Goal: Task Accomplishment & Management: Use online tool/utility

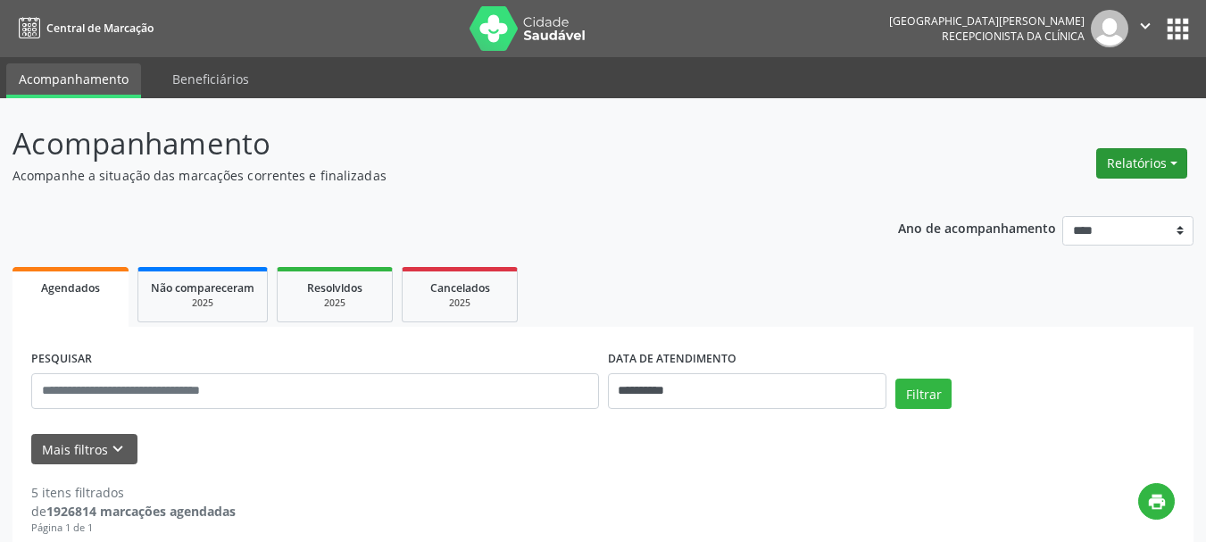
click at [1141, 160] on button "Relatórios" at bounding box center [1141, 163] width 91 height 30
click at [1079, 203] on link "Agendamentos" at bounding box center [1092, 201] width 192 height 25
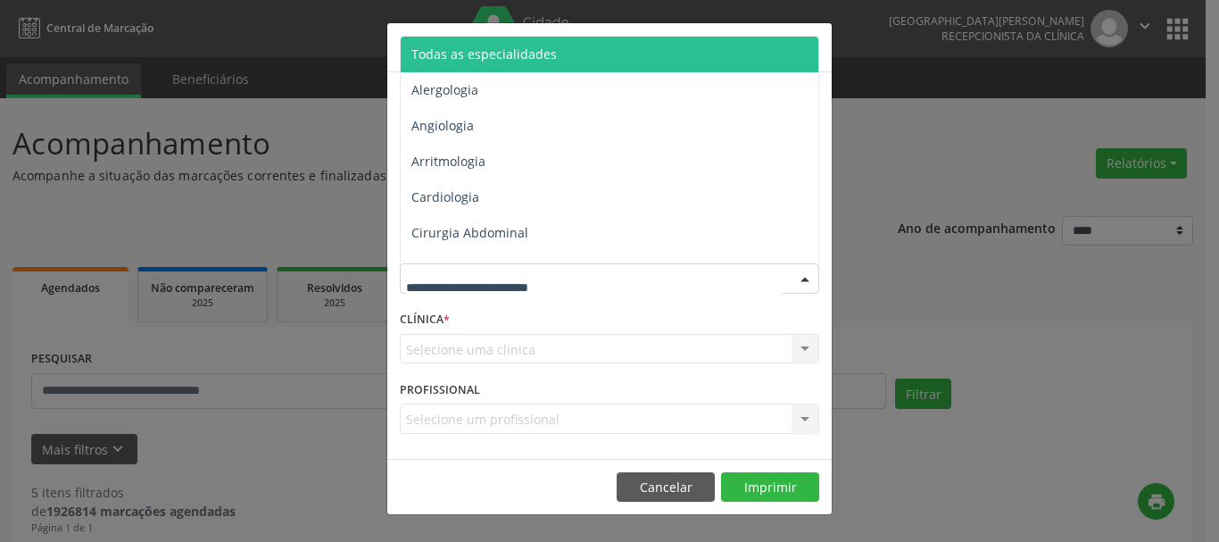
click at [613, 278] on div at bounding box center [609, 278] width 419 height 30
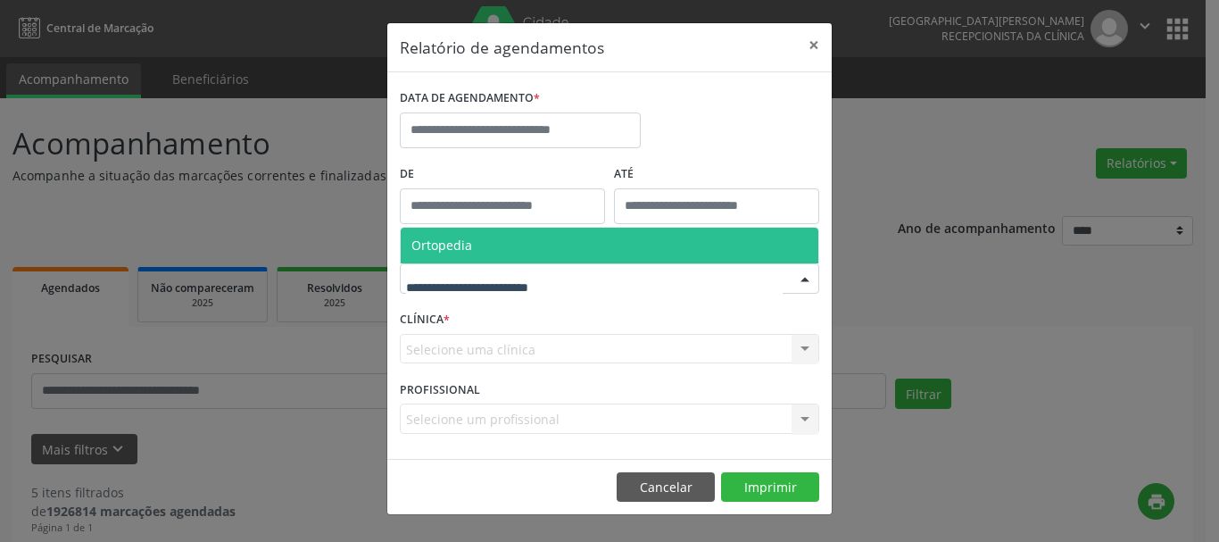
click at [609, 345] on div "Selecione uma clínica Nenhum resultado encontrado para: " " Não há nenhuma opçã…" at bounding box center [609, 349] width 419 height 30
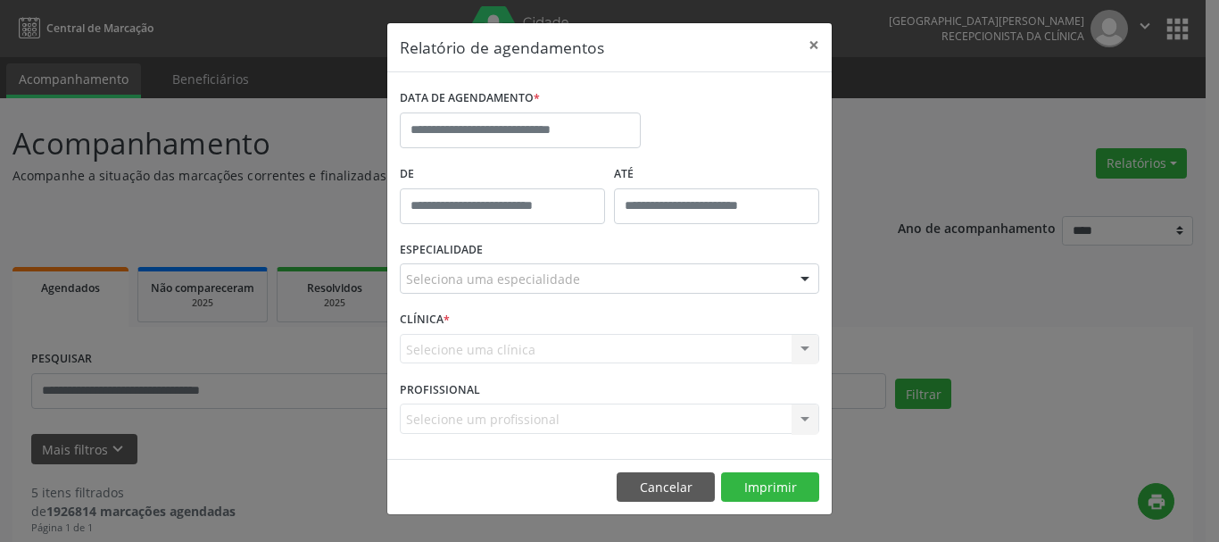
click at [631, 350] on div "Selecione uma clínica Nenhum resultado encontrado para: " " Não há nenhuma opçã…" at bounding box center [609, 349] width 419 height 30
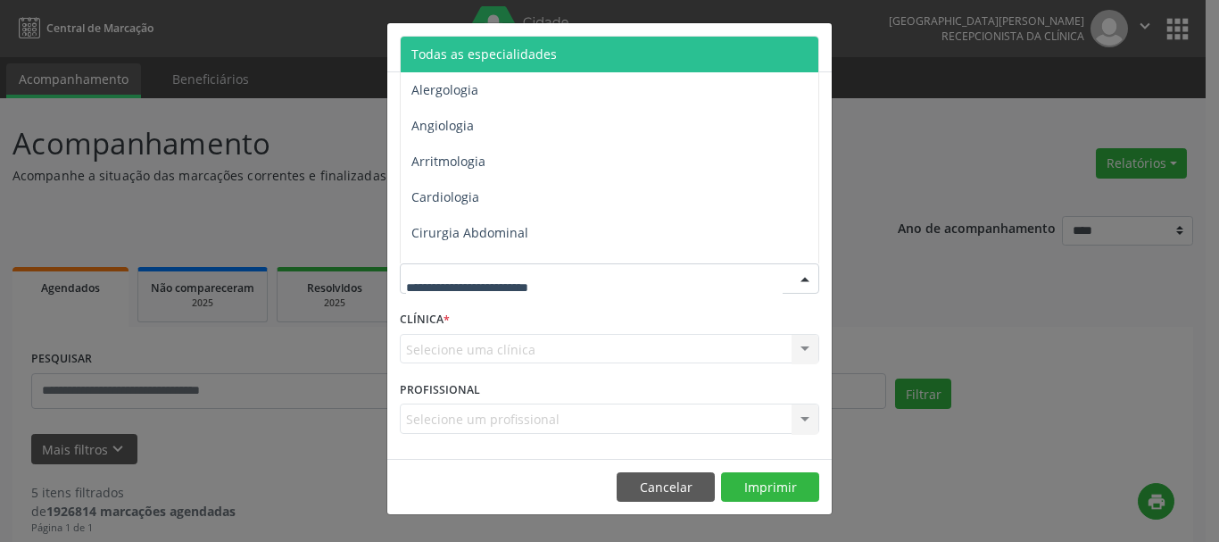
click at [735, 264] on div at bounding box center [609, 278] width 419 height 30
type input "***"
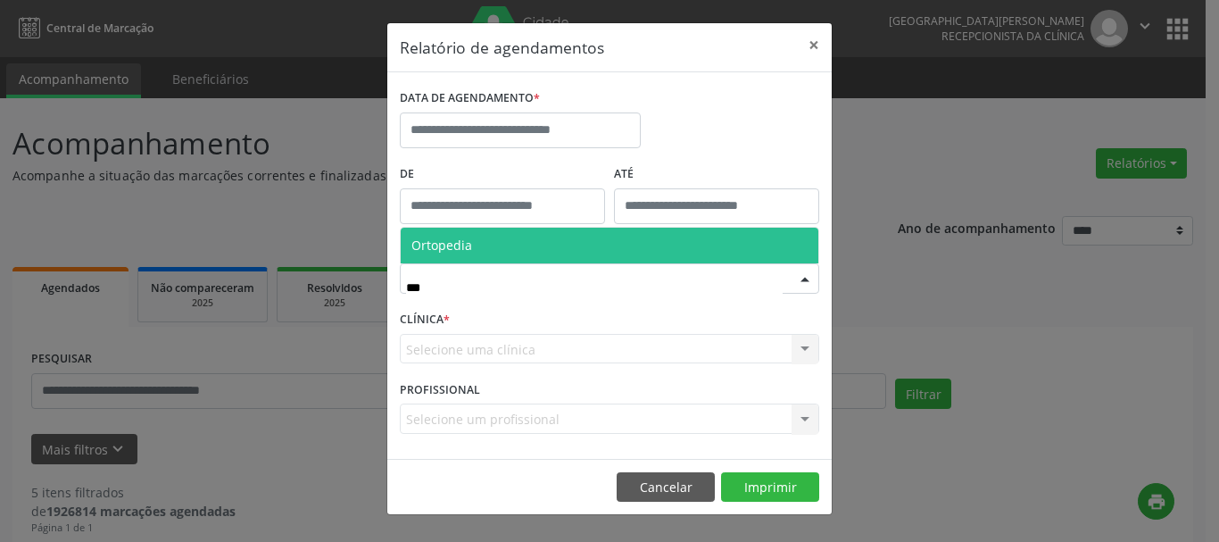
click at [428, 243] on span "Ortopedia" at bounding box center [441, 245] width 61 height 17
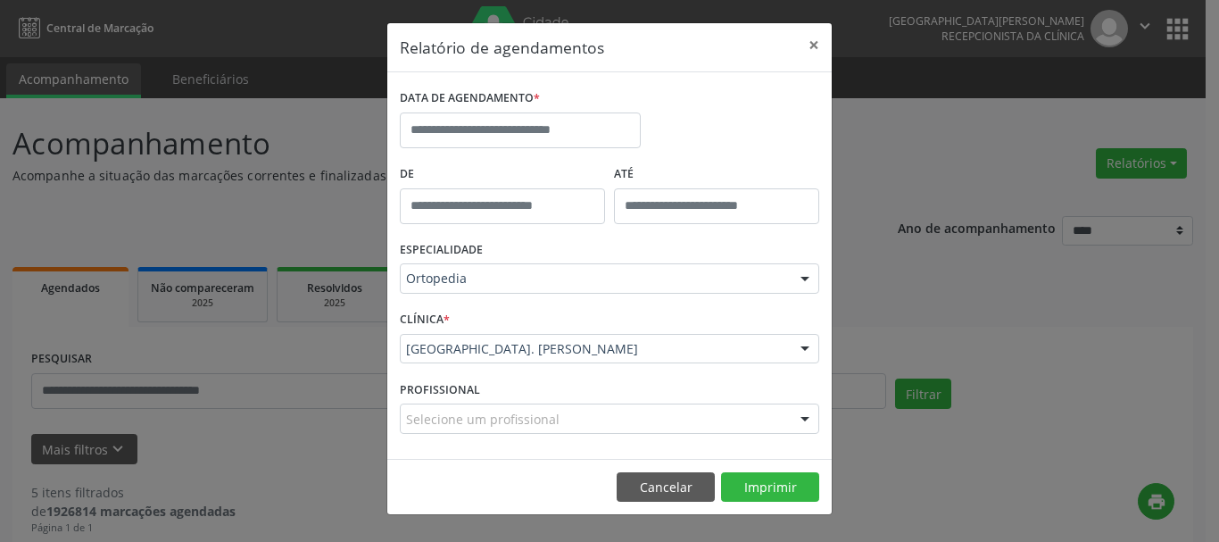
click at [808, 347] on div at bounding box center [805, 350] width 27 height 30
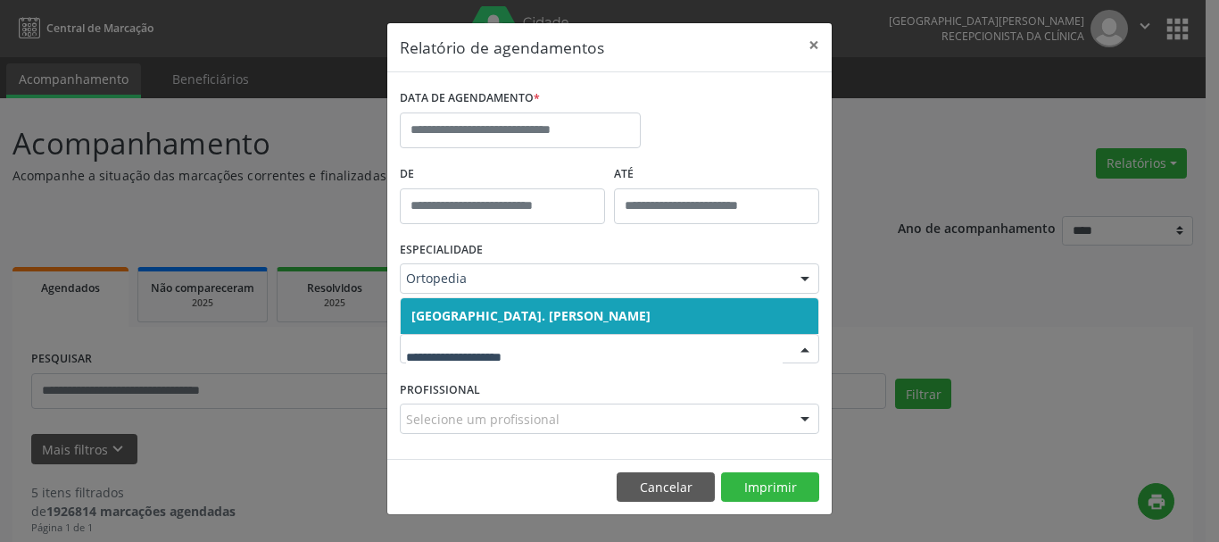
click at [621, 307] on span "[GEOGRAPHIC_DATA]. [PERSON_NAME]" at bounding box center [530, 315] width 239 height 17
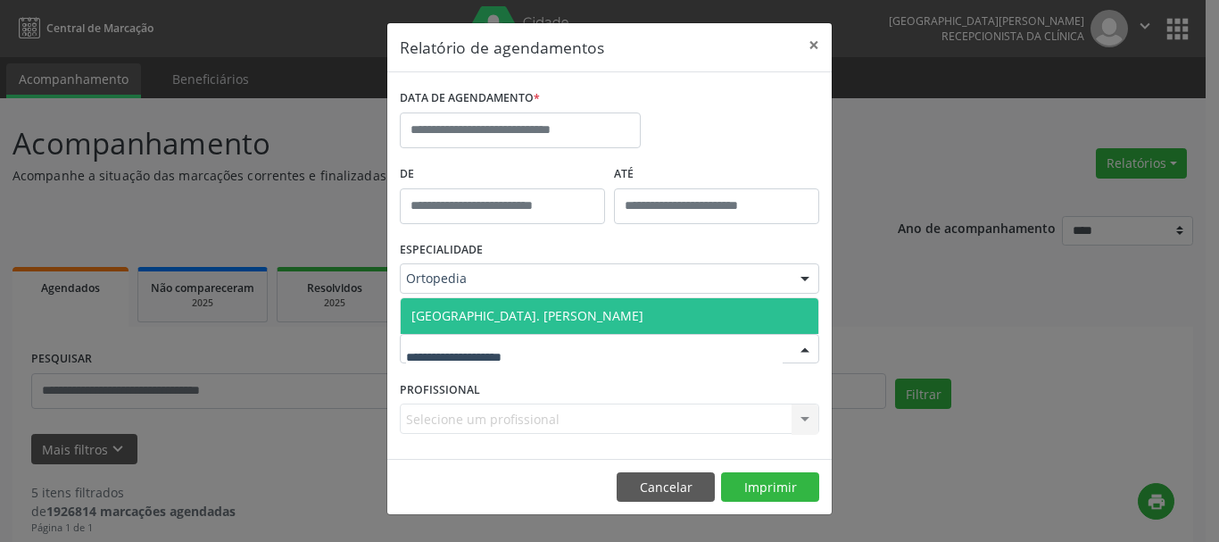
click at [572, 362] on div at bounding box center [609, 349] width 419 height 30
click at [569, 319] on span "[GEOGRAPHIC_DATA]. [PERSON_NAME]" at bounding box center [527, 315] width 232 height 17
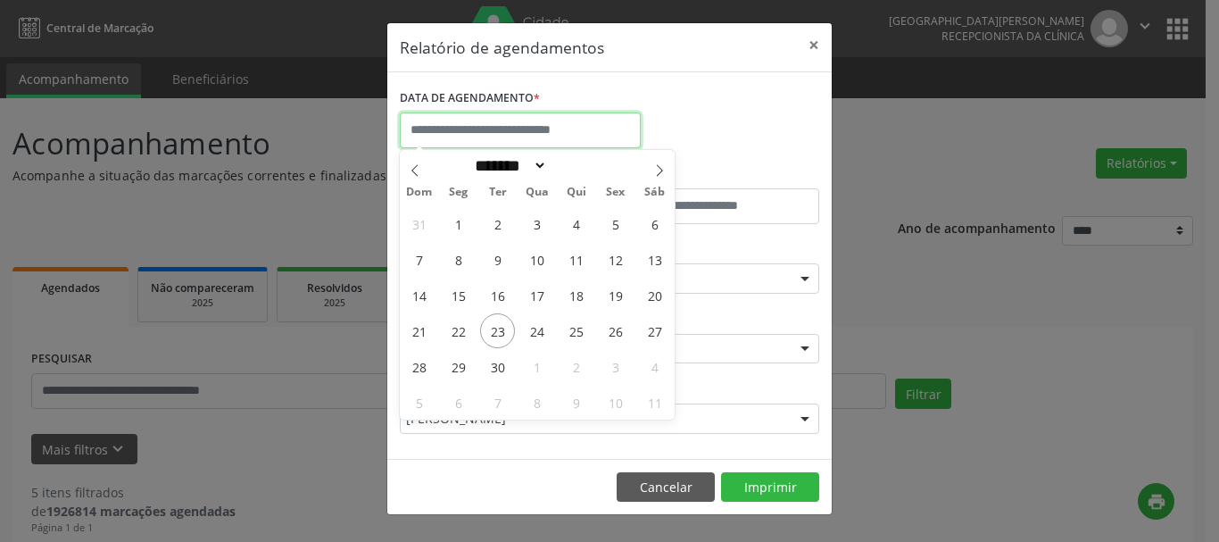
click at [500, 127] on input "text" at bounding box center [520, 130] width 241 height 36
click at [494, 320] on span "23" at bounding box center [497, 330] width 35 height 35
type input "**********"
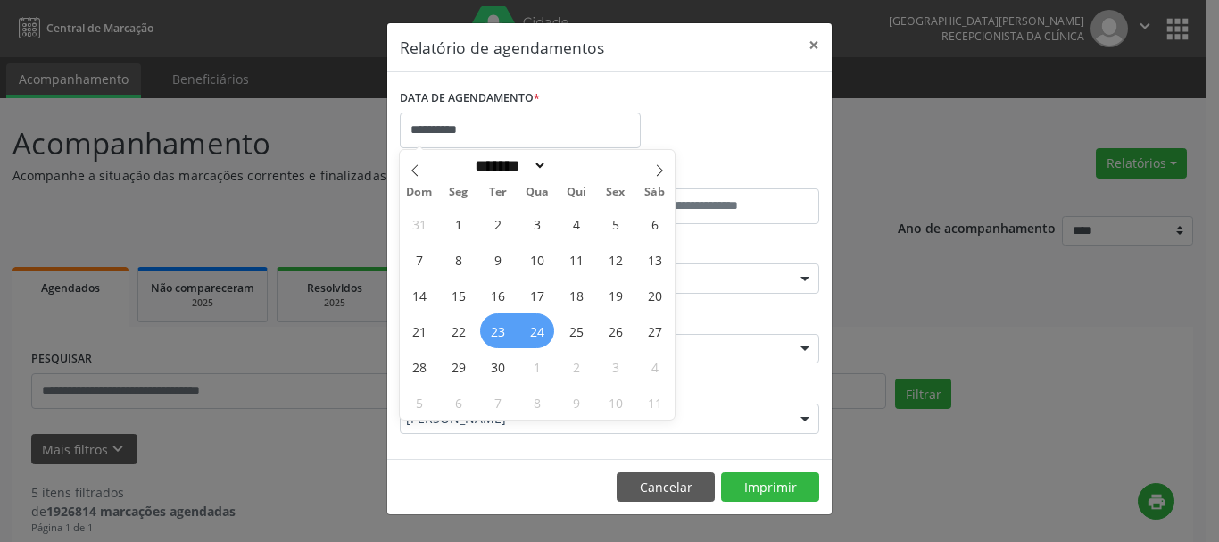
drag, startPoint x: 495, startPoint y: 322, endPoint x: 544, endPoint y: 325, distance: 49.2
click at [544, 325] on div "31 1 2 3 4 5 6 7 8 9 10 11 12 13 14 15 16 17 18 19 20 21 22 23 24 25 26 27 28 2…" at bounding box center [537, 312] width 275 height 214
drag, startPoint x: 544, startPoint y: 325, endPoint x: 560, endPoint y: 333, distance: 17.2
click at [545, 326] on span "24" at bounding box center [536, 330] width 35 height 35
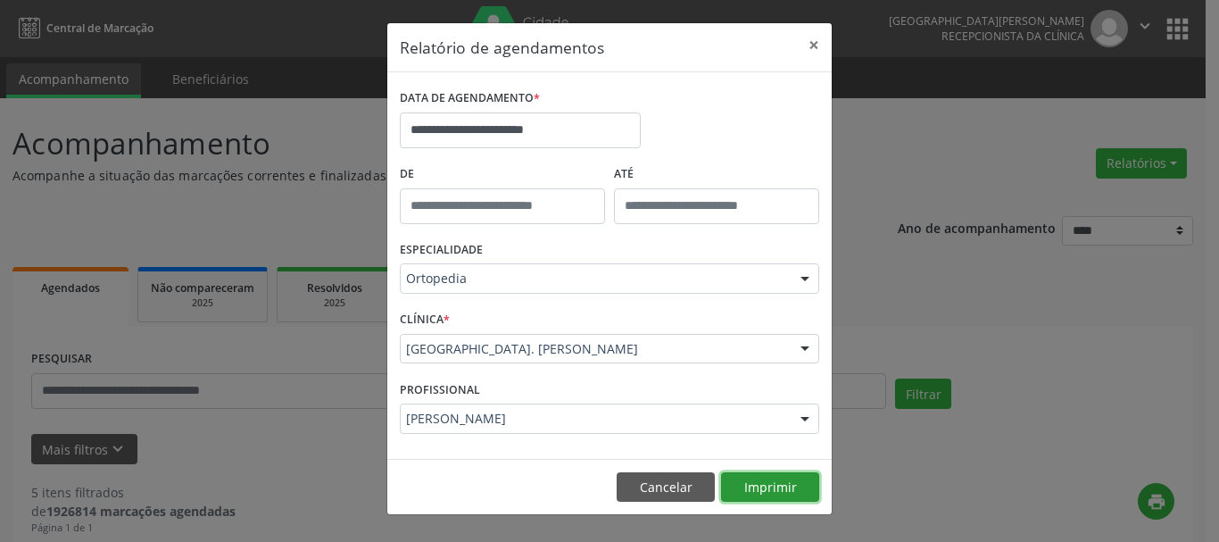
click at [751, 486] on button "Imprimir" at bounding box center [770, 487] width 98 height 30
